Goal: Task Accomplishment & Management: Manage account settings

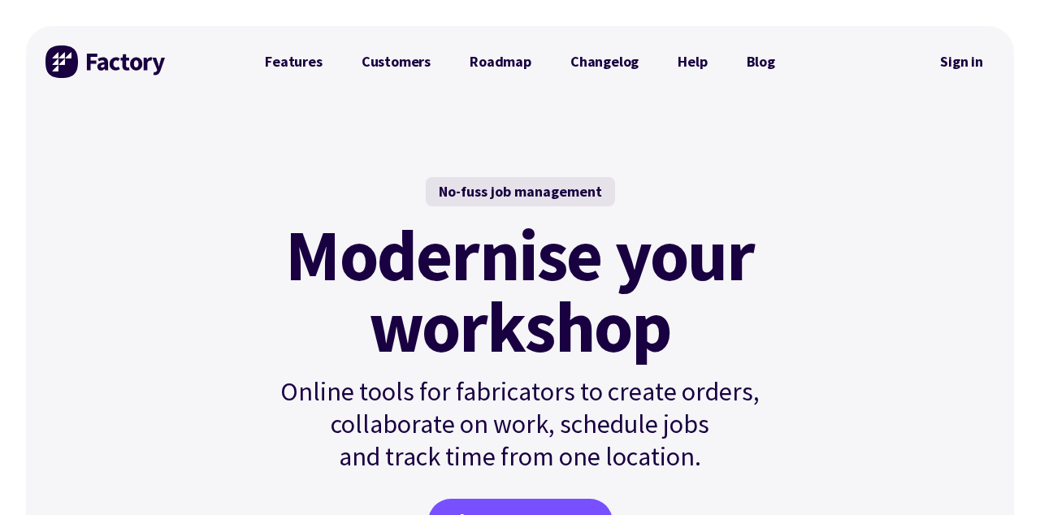
click at [973, 68] on link "Sign in" at bounding box center [961, 61] width 66 height 37
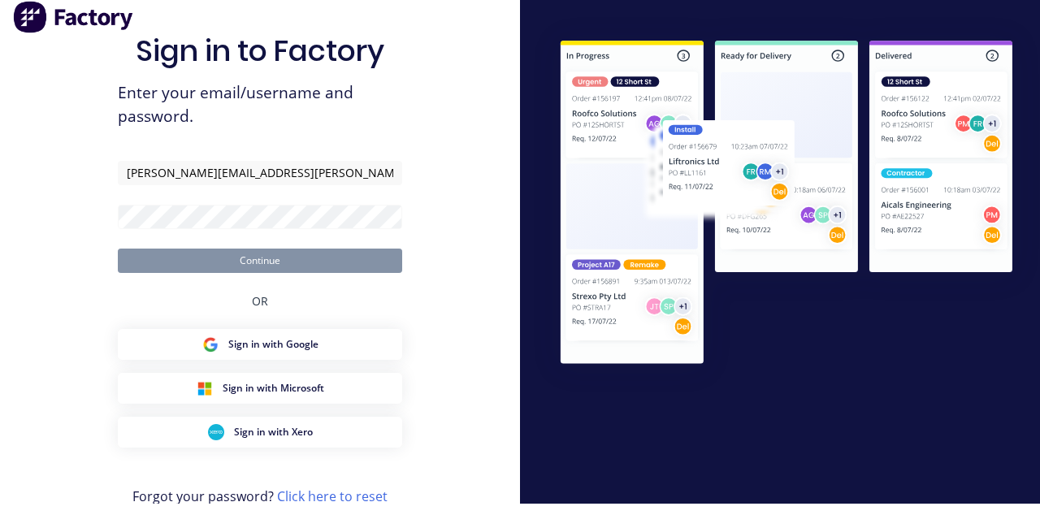
type input "[PERSON_NAME][EMAIL_ADDRESS][PERSON_NAME][DOMAIN_NAME]"
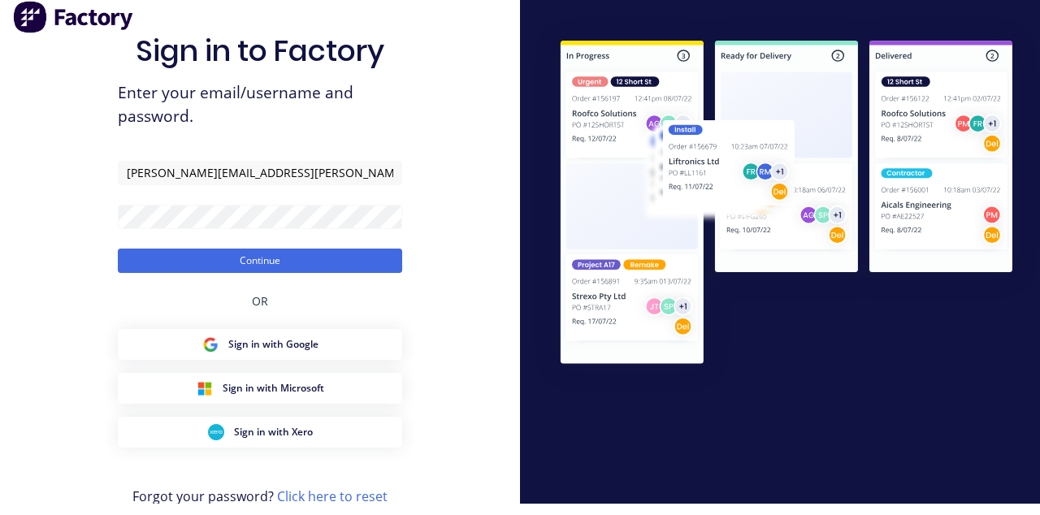
click at [296, 283] on button "Continue" at bounding box center [260, 273] width 284 height 24
